Goal: Transaction & Acquisition: Subscribe to service/newsletter

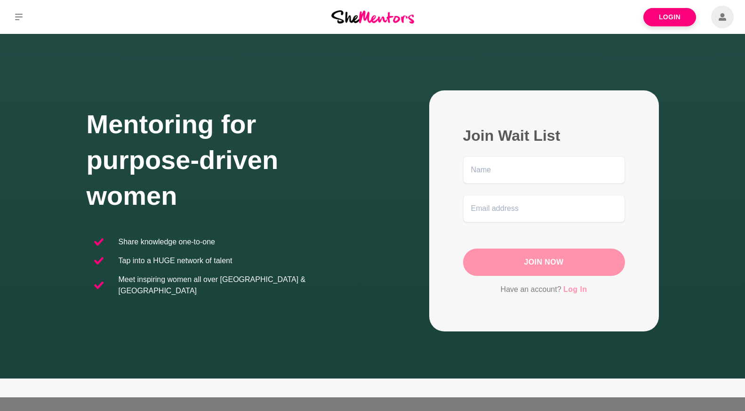
click at [579, 290] on link "Log In" at bounding box center [576, 289] width 24 height 12
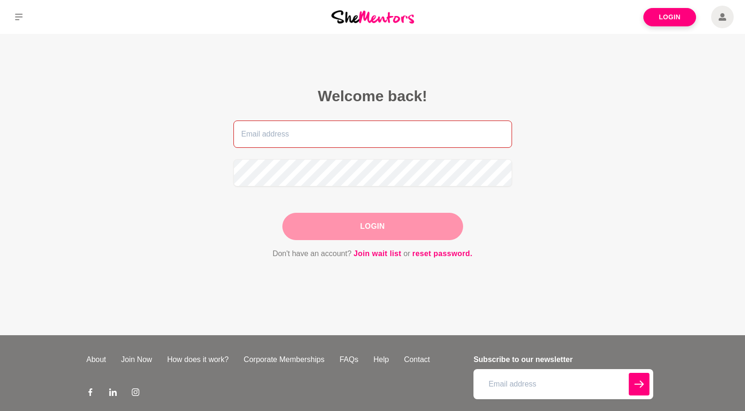
click at [323, 133] on input "email" at bounding box center [372, 134] width 279 height 27
type input "[EMAIL_ADDRESS][DOMAIN_NAME]"
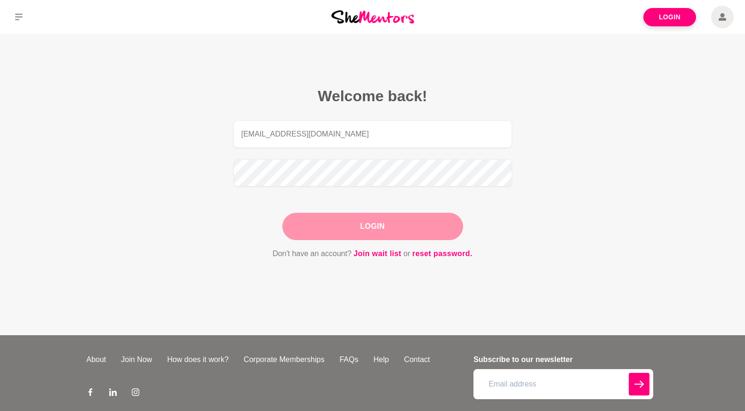
click at [364, 228] on button "Login" at bounding box center [372, 226] width 181 height 27
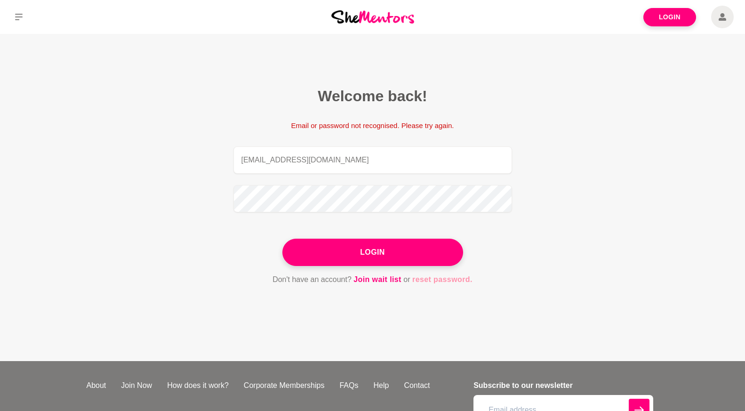
click at [450, 283] on link "reset password." at bounding box center [442, 280] width 60 height 12
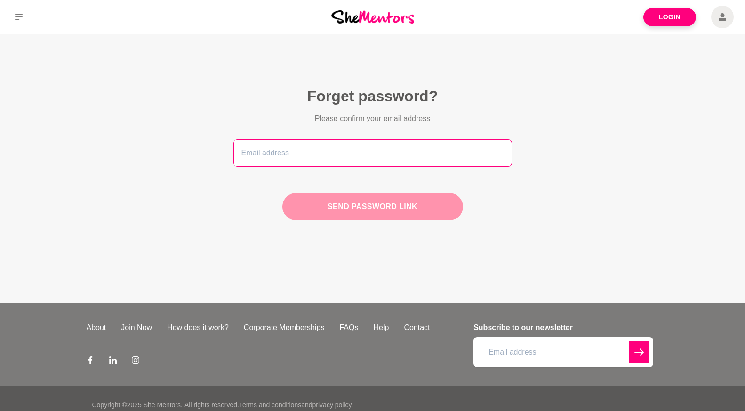
click at [258, 147] on input "email" at bounding box center [372, 152] width 279 height 27
type input "[EMAIL_ADDRESS][DOMAIN_NAME]"
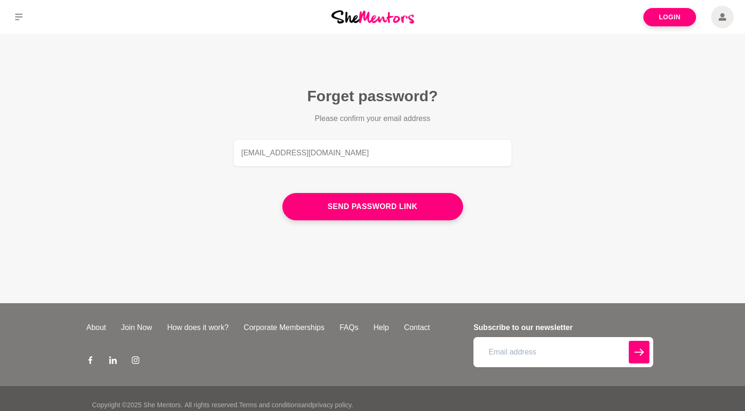
click at [375, 224] on figcaption "Forget password? Please confirm your email address [PERSON_NAME][EMAIL_ADDRESS]…" at bounding box center [372, 157] width 331 height 194
click at [375, 214] on button "Send password link" at bounding box center [372, 206] width 181 height 27
click at [396, 20] on img at bounding box center [372, 16] width 83 height 13
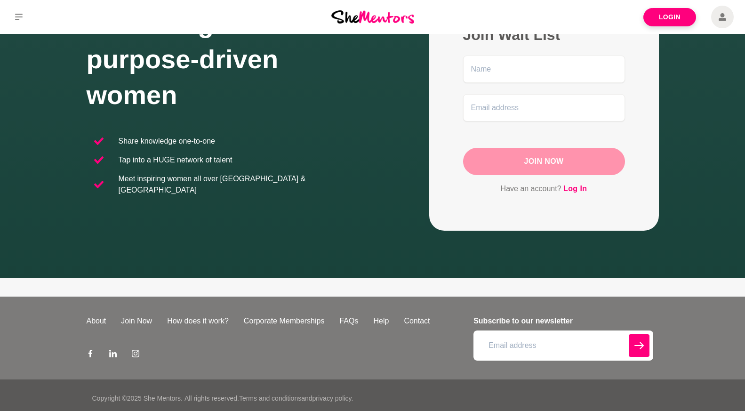
scroll to position [107, 0]
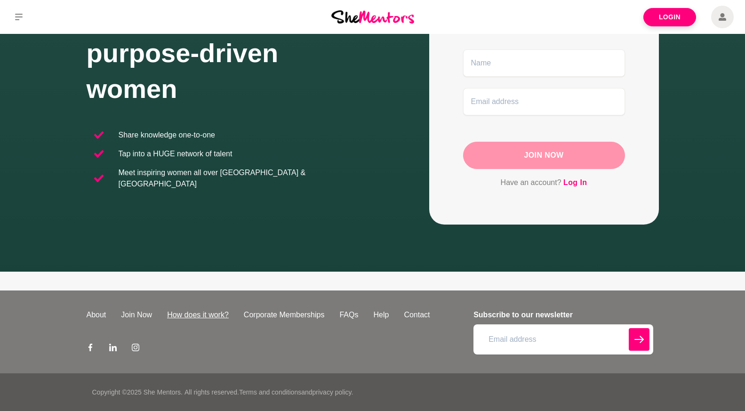
click at [206, 316] on link "How does it work?" at bounding box center [198, 314] width 77 height 11
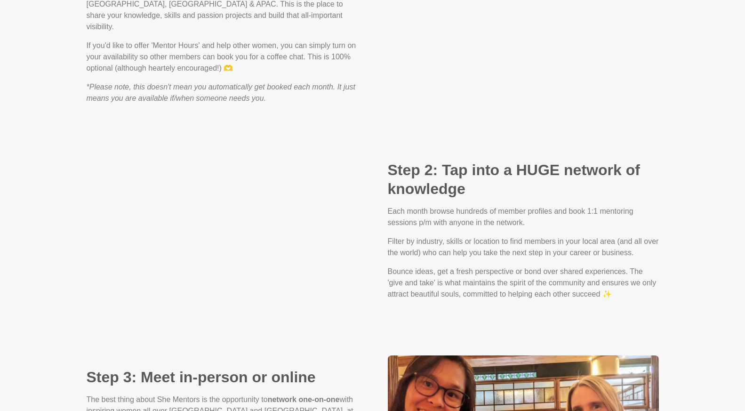
scroll to position [985, 0]
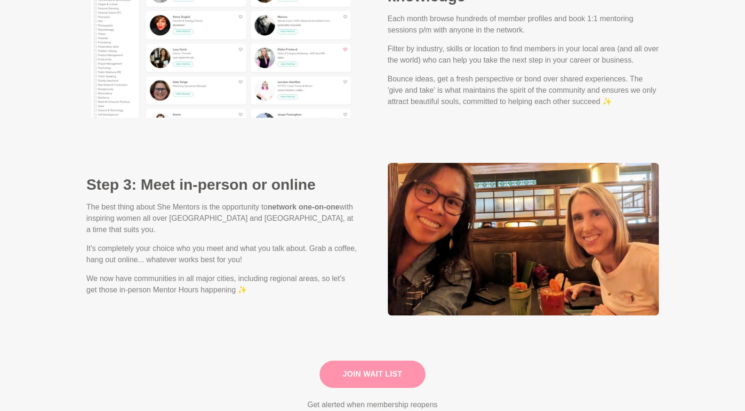
click at [367, 365] on link "Join Wait List" at bounding box center [373, 374] width 106 height 27
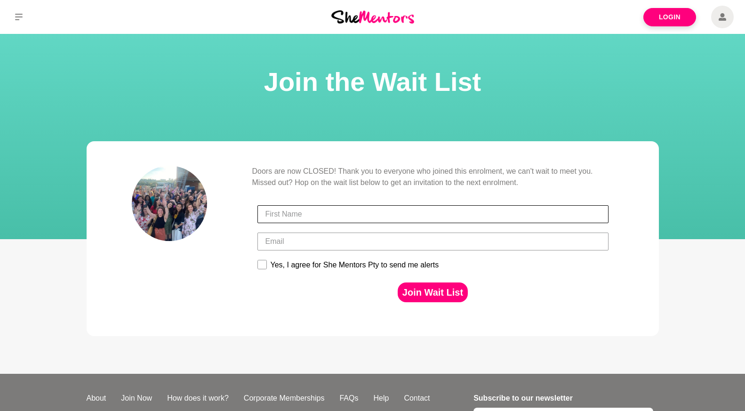
click at [308, 214] on input "First Name" at bounding box center [433, 214] width 351 height 18
type input "J"
type input "[PERSON_NAME]"
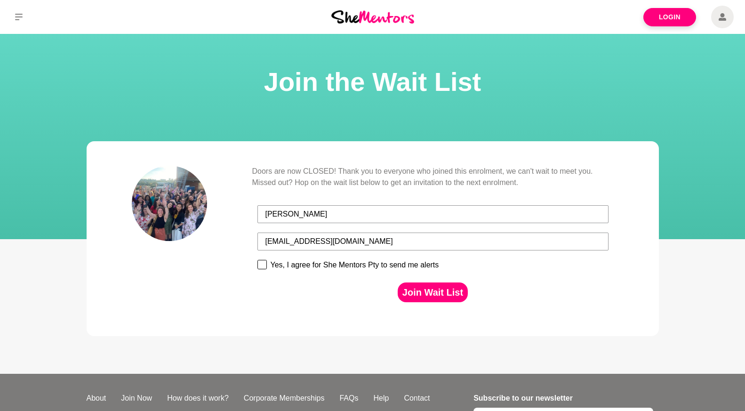
type input "[EMAIL_ADDRESS][DOMAIN_NAME]"
click at [259, 263] on rect at bounding box center [262, 264] width 9 height 9
click at [258, 260] on input "Yes, I agree for She Mentors Pty to send me alerts" at bounding box center [257, 259] width 0 height 0
checkbox input "true"
click at [429, 298] on button "Join Wait List" at bounding box center [433, 292] width 70 height 20
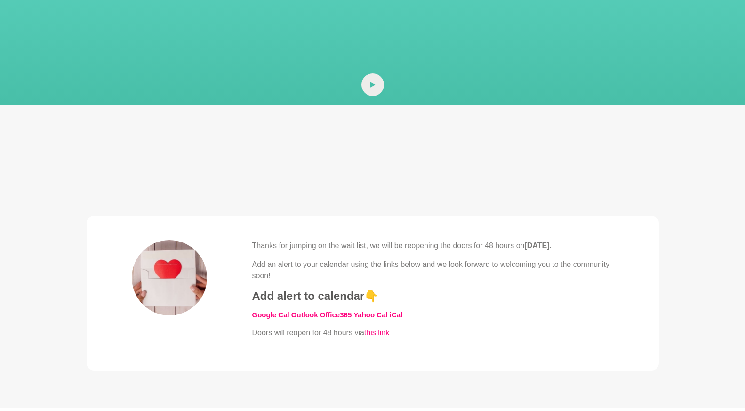
scroll to position [163, 0]
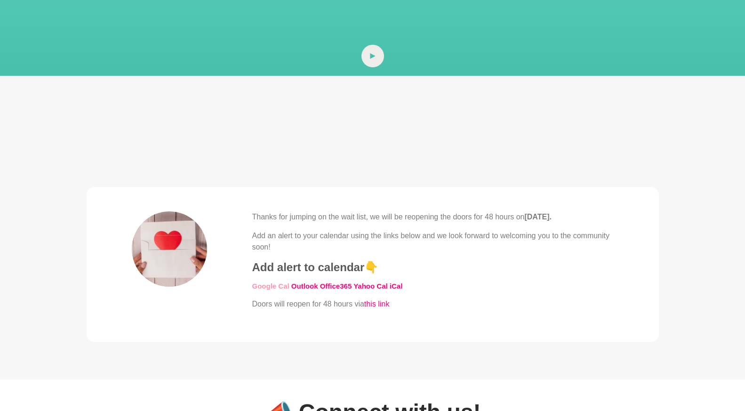
click at [272, 285] on link "​Google Cal" at bounding box center [270, 286] width 37 height 8
click at [381, 304] on link "this link" at bounding box center [376, 304] width 25 height 8
click at [381, 302] on link "this link" at bounding box center [376, 304] width 25 height 8
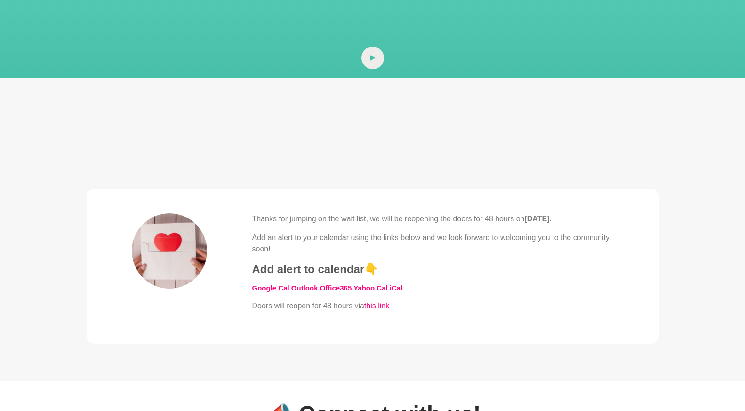
scroll to position [0, 0]
